Goal: Task Accomplishment & Management: Manage account settings

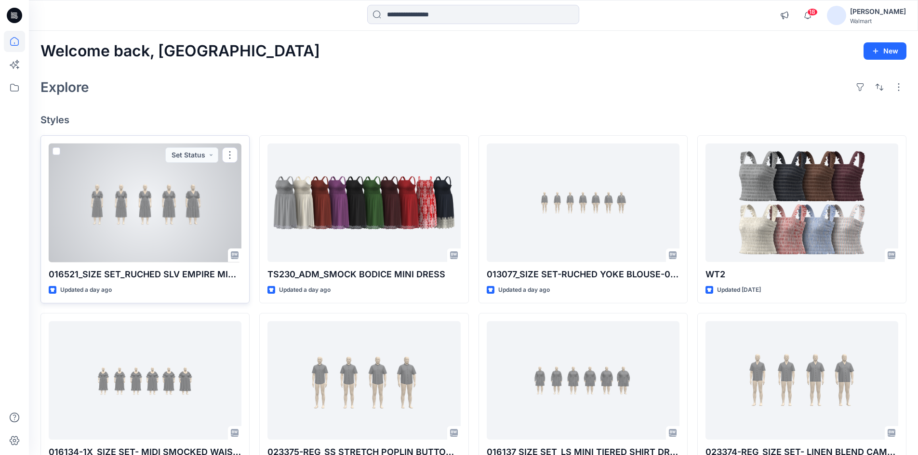
click at [155, 239] on div at bounding box center [145, 203] width 193 height 119
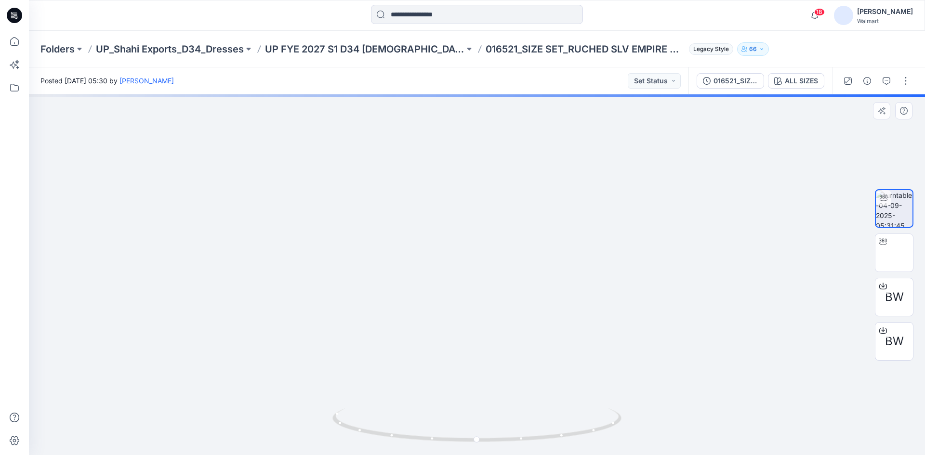
drag, startPoint x: 466, startPoint y: 354, endPoint x: 485, endPoint y: 279, distance: 77.0
drag, startPoint x: 398, startPoint y: 277, endPoint x: 550, endPoint y: 269, distance: 152.5
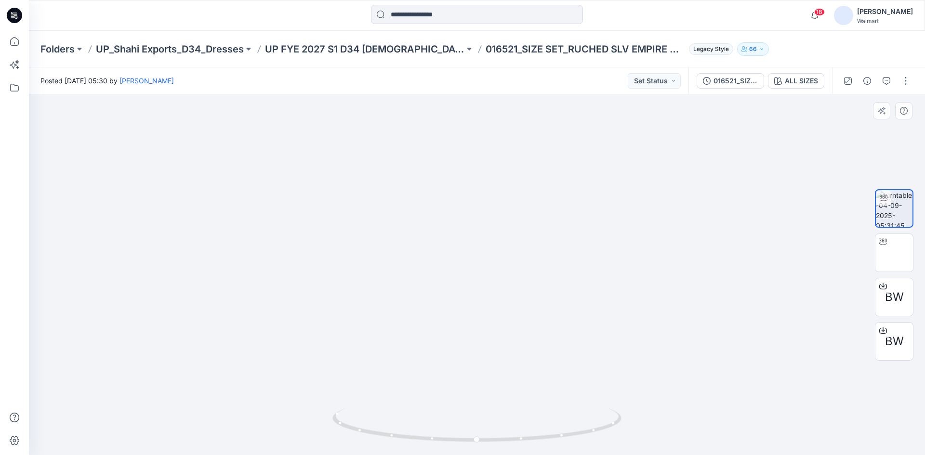
drag, startPoint x: 546, startPoint y: 272, endPoint x: 371, endPoint y: 235, distance: 179.3
drag, startPoint x: 406, startPoint y: 202, endPoint x: 413, endPoint y: 245, distance: 42.9
drag, startPoint x: 651, startPoint y: 220, endPoint x: 492, endPoint y: 305, distance: 180.0
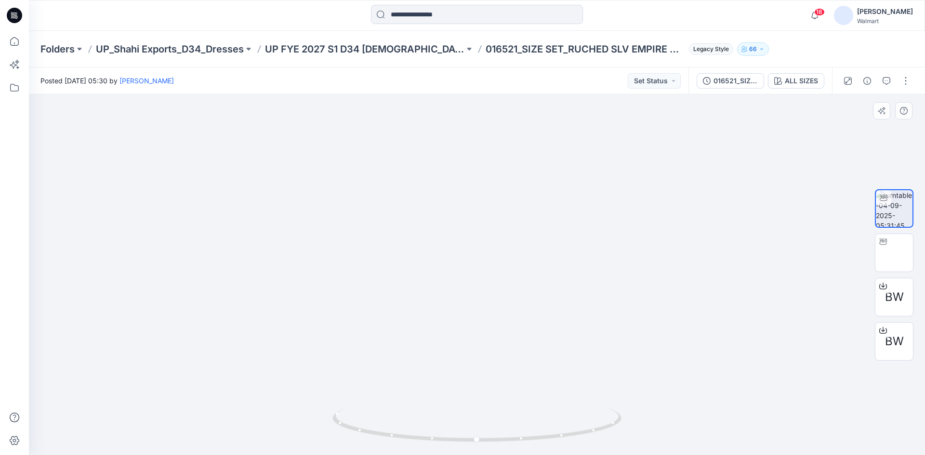
click at [492, 305] on img at bounding box center [456, 154] width 940 height 602
click at [894, 253] on img at bounding box center [894, 253] width 0 height 0
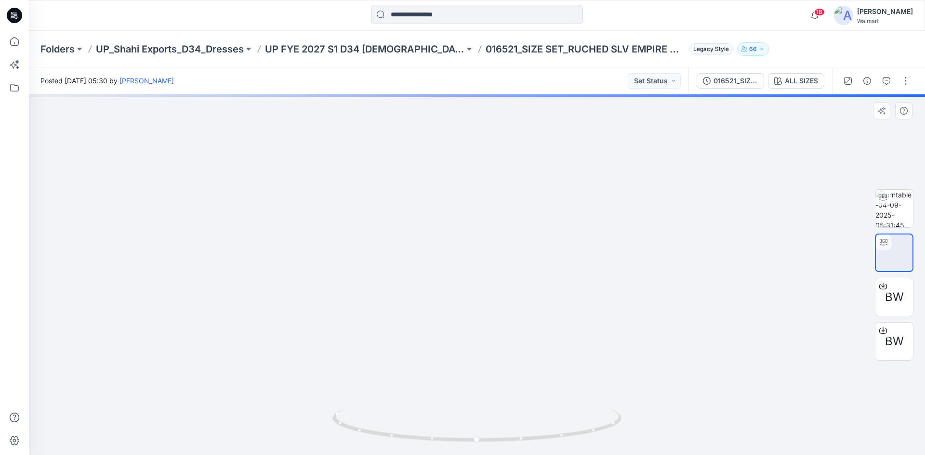
drag, startPoint x: 517, startPoint y: 243, endPoint x: 451, endPoint y: 281, distance: 76.4
click at [451, 14] on img at bounding box center [476, 14] width 597 height 0
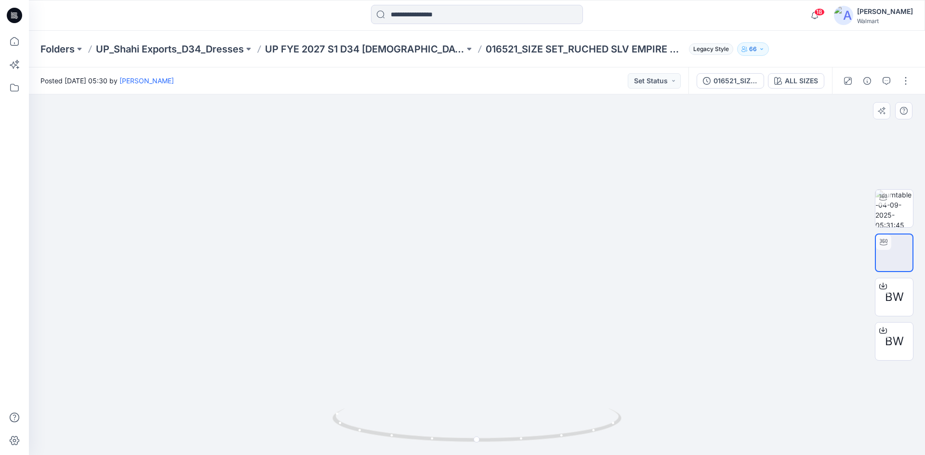
drag, startPoint x: 395, startPoint y: 261, endPoint x: 446, endPoint y: 275, distance: 53.1
click at [446, 12] on img at bounding box center [477, 12] width 644 height 0
drag, startPoint x: 533, startPoint y: 435, endPoint x: 413, endPoint y: 435, distance: 120.5
click at [413, 435] on icon at bounding box center [479, 427] width 292 height 36
drag, startPoint x: 223, startPoint y: 279, endPoint x: 399, endPoint y: 227, distance: 183.3
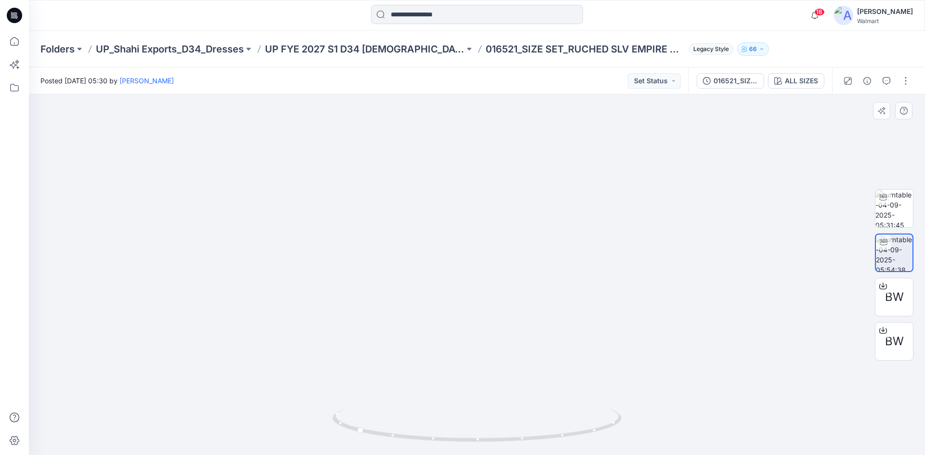
click at [402, 226] on img at bounding box center [499, 349] width 940 height 940
drag, startPoint x: 365, startPoint y: 329, endPoint x: 374, endPoint y: 240, distance: 89.1
click at [374, 240] on img at bounding box center [477, 269] width 373 height 373
drag, startPoint x: 292, startPoint y: 211, endPoint x: 467, endPoint y: 367, distance: 234.1
click at [467, 367] on img at bounding box center [499, 157] width 940 height 940
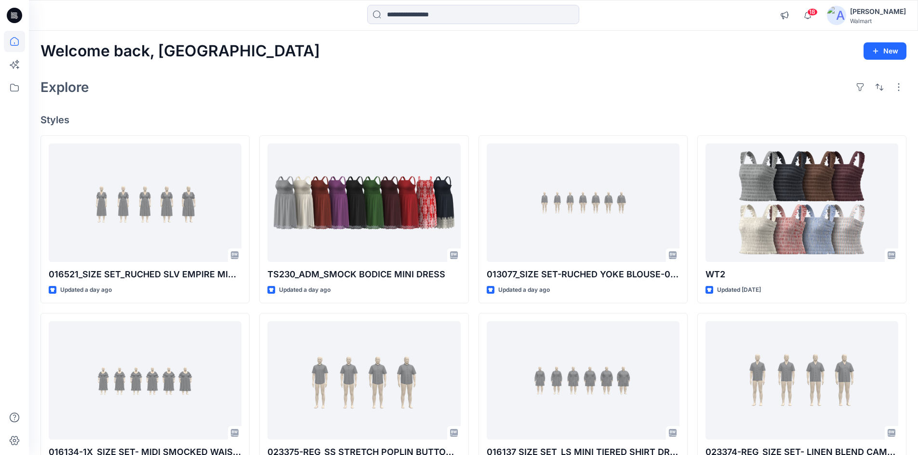
click at [891, 16] on div "[PERSON_NAME]" at bounding box center [878, 12] width 56 height 12
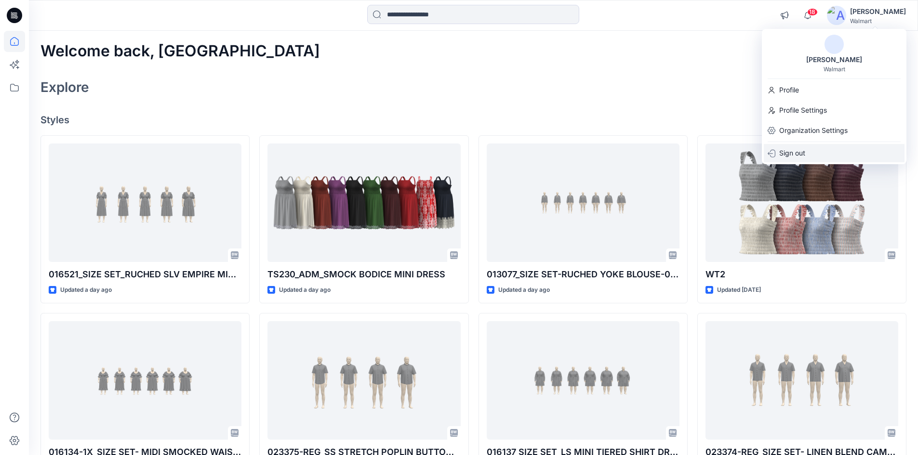
click at [826, 156] on div "Sign out" at bounding box center [834, 153] width 141 height 18
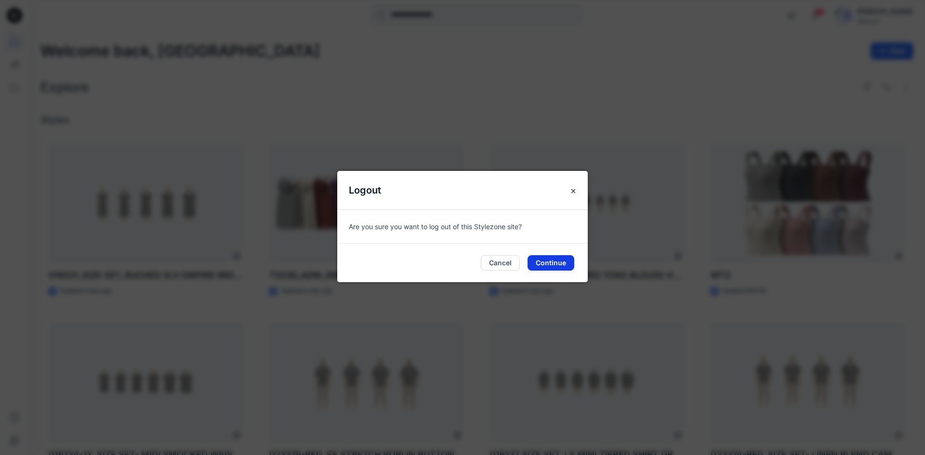
click at [559, 264] on button "Continue" at bounding box center [551, 262] width 47 height 15
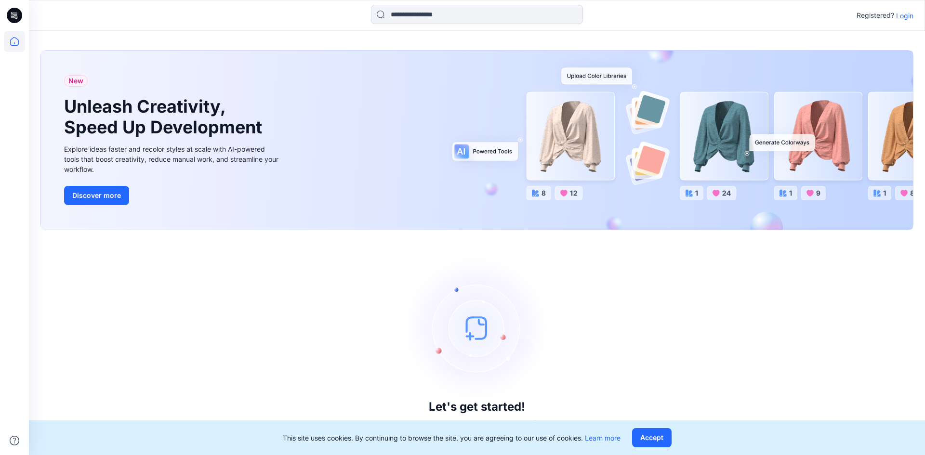
click at [906, 19] on p "Login" at bounding box center [904, 16] width 17 height 10
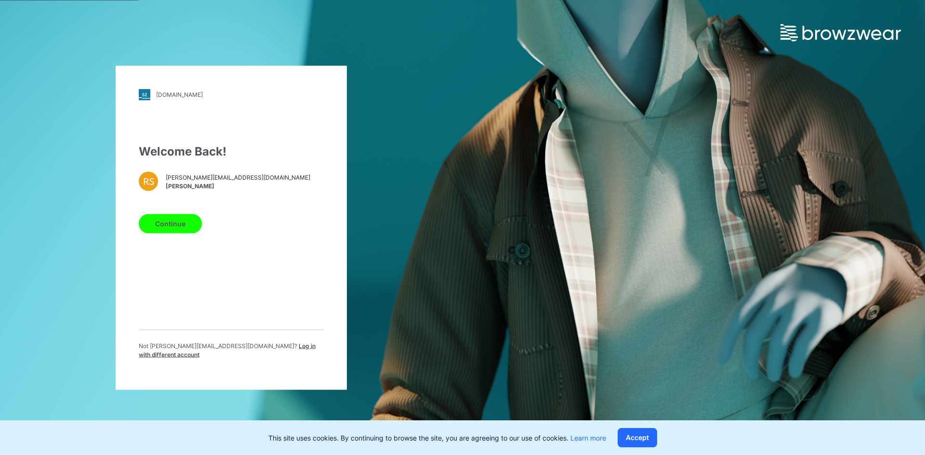
click at [277, 351] on span "Log in with different account" at bounding box center [227, 350] width 177 height 16
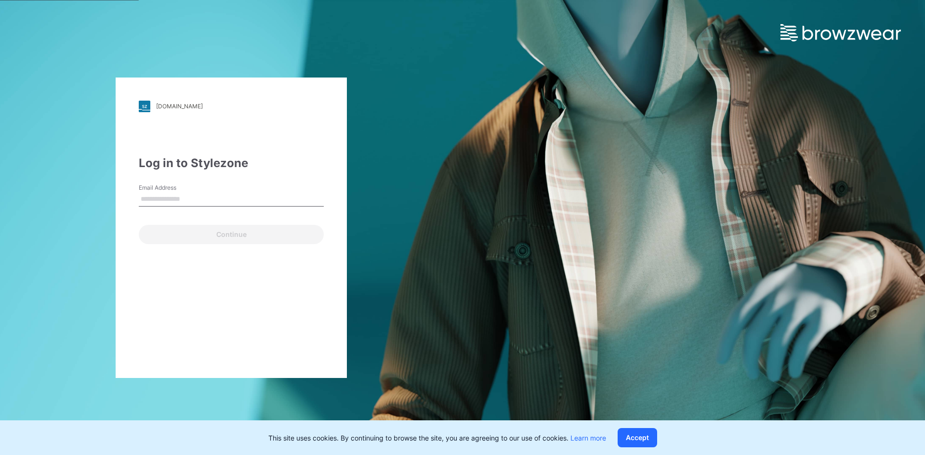
type input "**********"
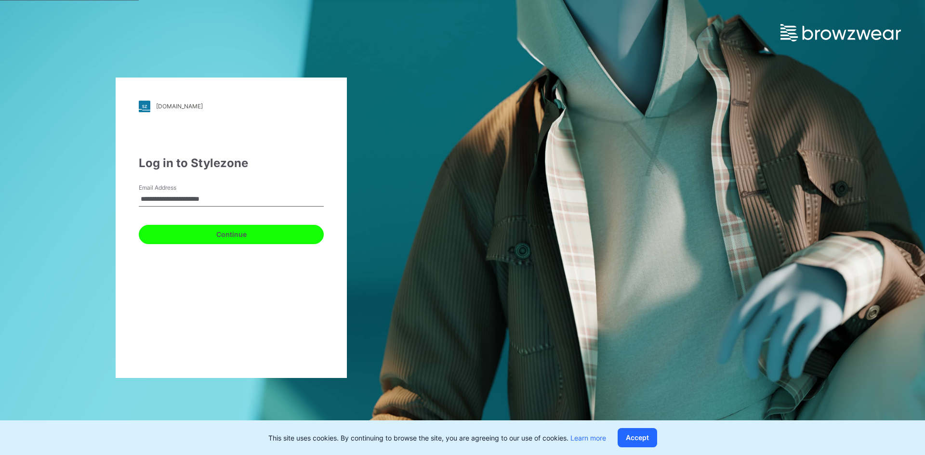
click at [163, 240] on button "Continue" at bounding box center [231, 234] width 185 height 19
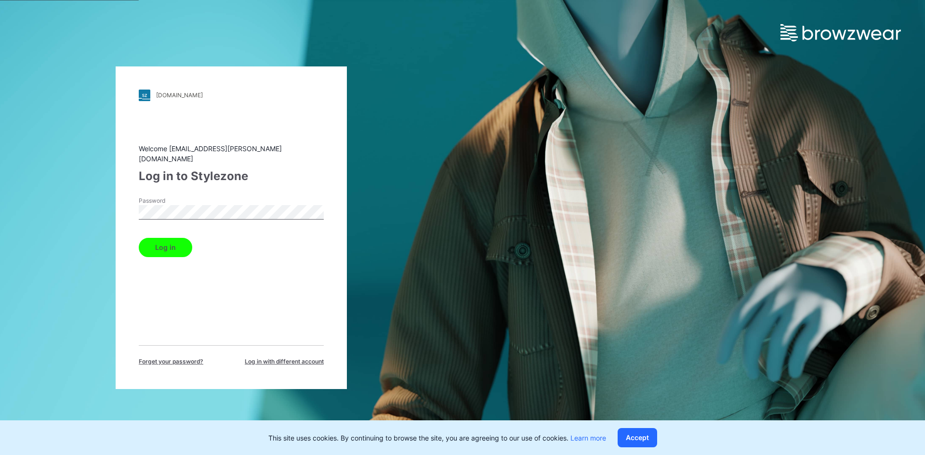
click at [162, 242] on button "Log in" at bounding box center [165, 247] width 53 height 19
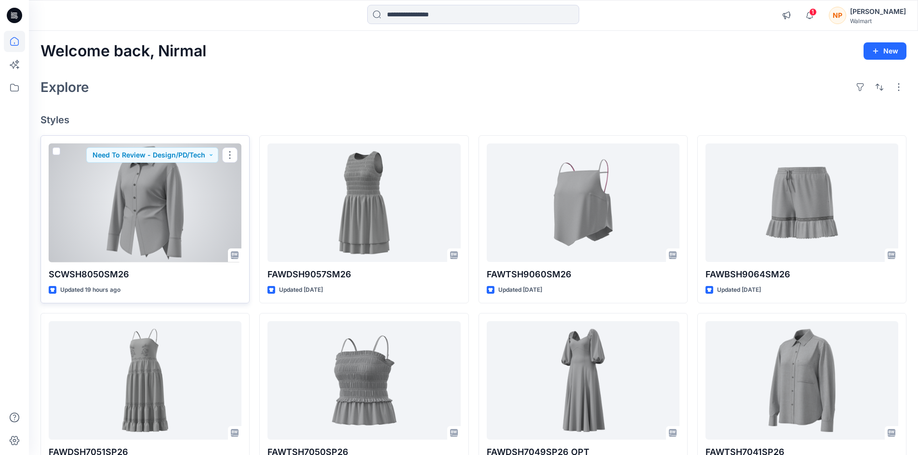
click at [159, 190] on div at bounding box center [145, 203] width 193 height 119
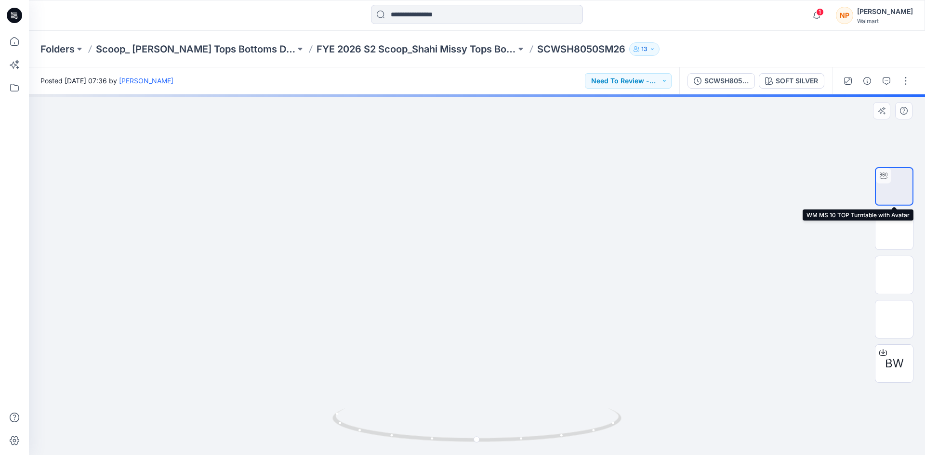
click at [894, 187] on img at bounding box center [894, 187] width 0 height 0
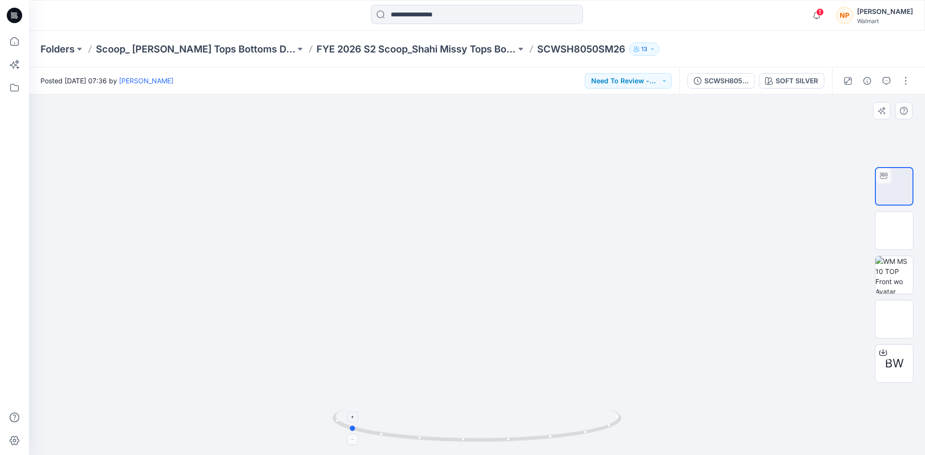
drag, startPoint x: 543, startPoint y: 441, endPoint x: 414, endPoint y: 441, distance: 128.7
click at [414, 441] on icon at bounding box center [479, 427] width 292 height 36
drag, startPoint x: 469, startPoint y: 440, endPoint x: 612, endPoint y: 441, distance: 142.7
click at [612, 441] on icon at bounding box center [479, 427] width 292 height 36
click at [19, 19] on icon at bounding box center [14, 15] width 15 height 15
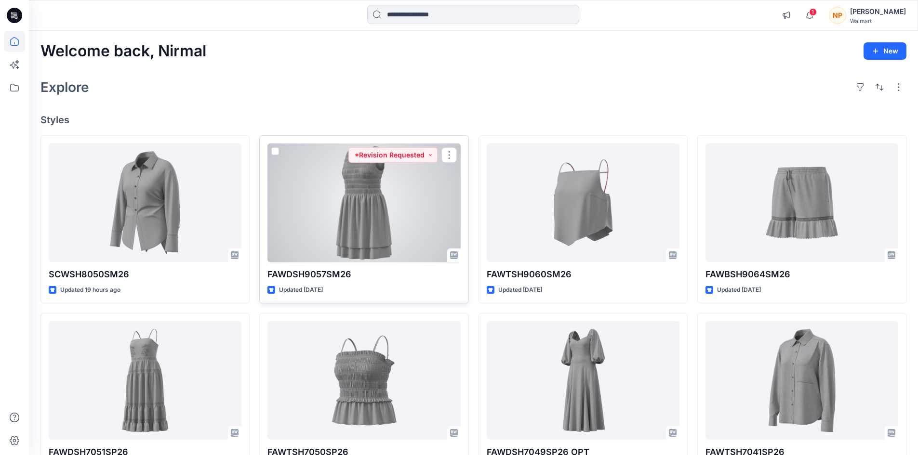
click at [388, 218] on div at bounding box center [363, 203] width 193 height 119
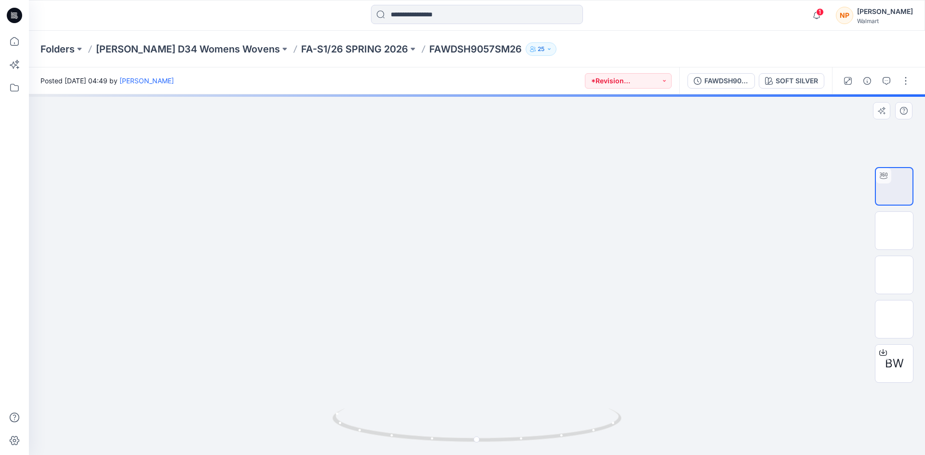
drag, startPoint x: 472, startPoint y: 164, endPoint x: 449, endPoint y: 276, distance: 114.6
drag, startPoint x: 505, startPoint y: 438, endPoint x: 460, endPoint y: 438, distance: 45.3
click at [460, 438] on icon at bounding box center [479, 427] width 292 height 36
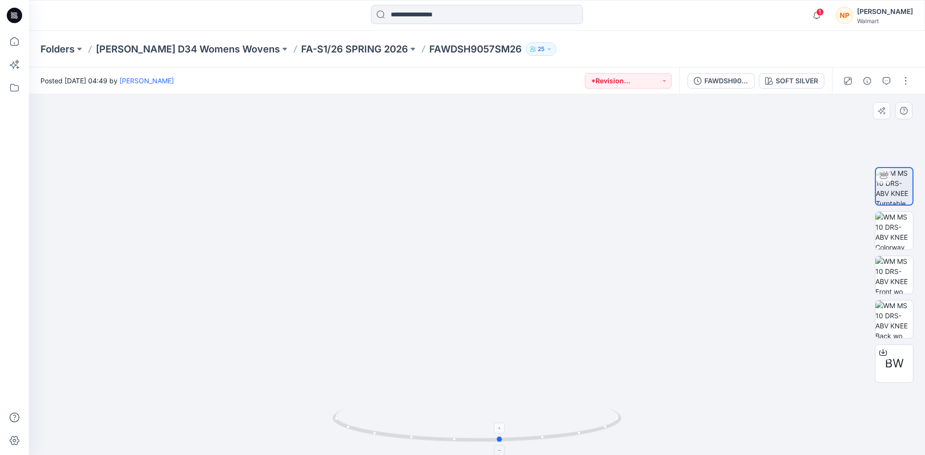
drag, startPoint x: 493, startPoint y: 443, endPoint x: 562, endPoint y: 441, distance: 68.9
click at [562, 441] on icon at bounding box center [479, 427] width 292 height 36
drag, startPoint x: 532, startPoint y: 441, endPoint x: 386, endPoint y: 440, distance: 145.5
click at [386, 440] on icon at bounding box center [479, 427] width 292 height 36
click at [13, 16] on icon at bounding box center [14, 15] width 15 height 15
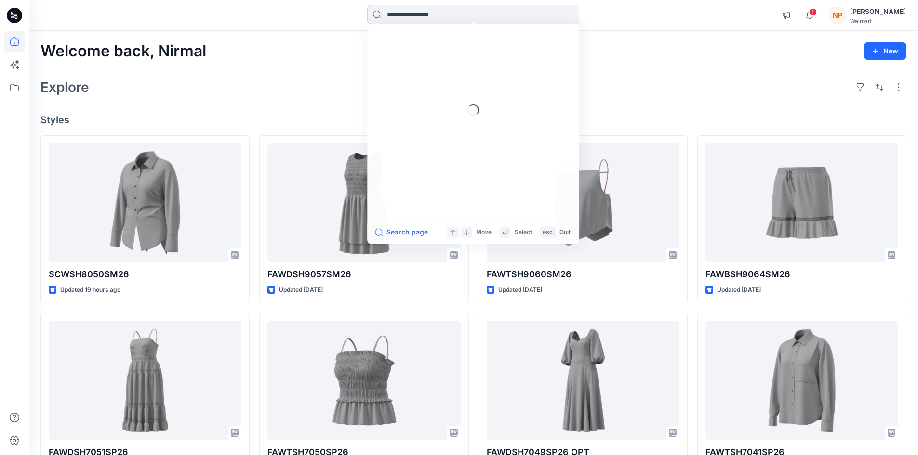
click at [419, 19] on input at bounding box center [473, 14] width 212 height 19
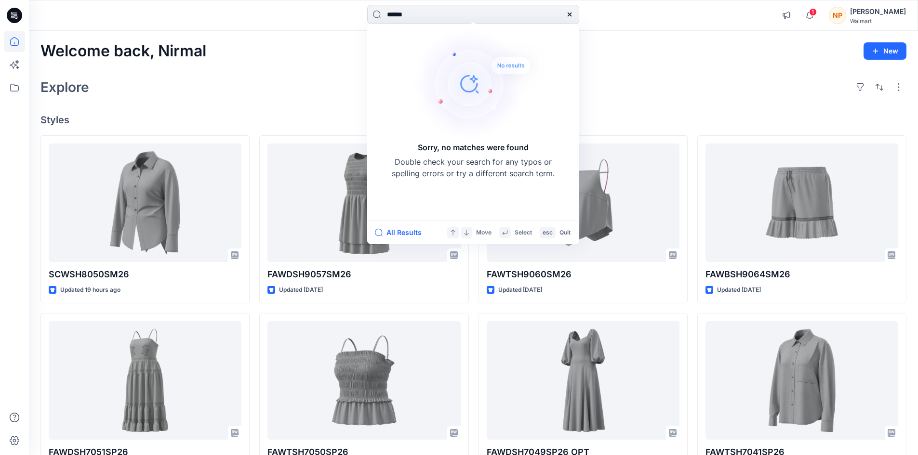
type input "******"
click at [571, 13] on g at bounding box center [570, 15] width 4 height 4
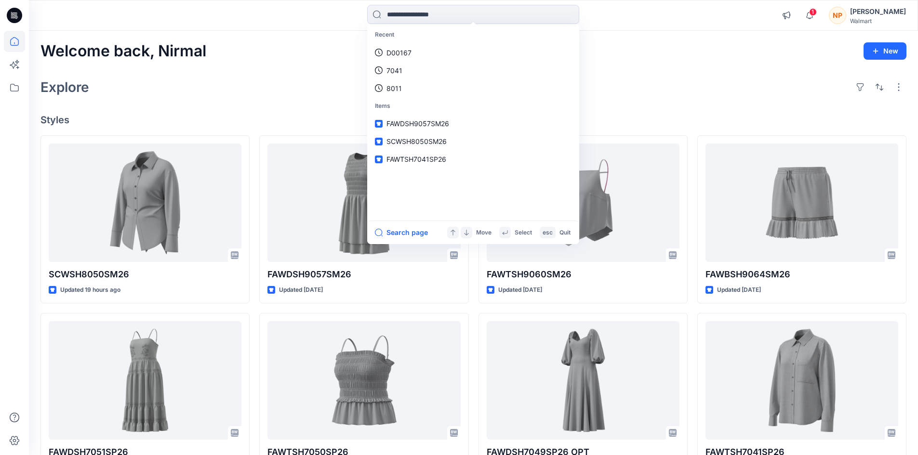
click at [14, 19] on icon at bounding box center [14, 15] width 15 height 15
